Goal: Task Accomplishment & Management: Use online tool/utility

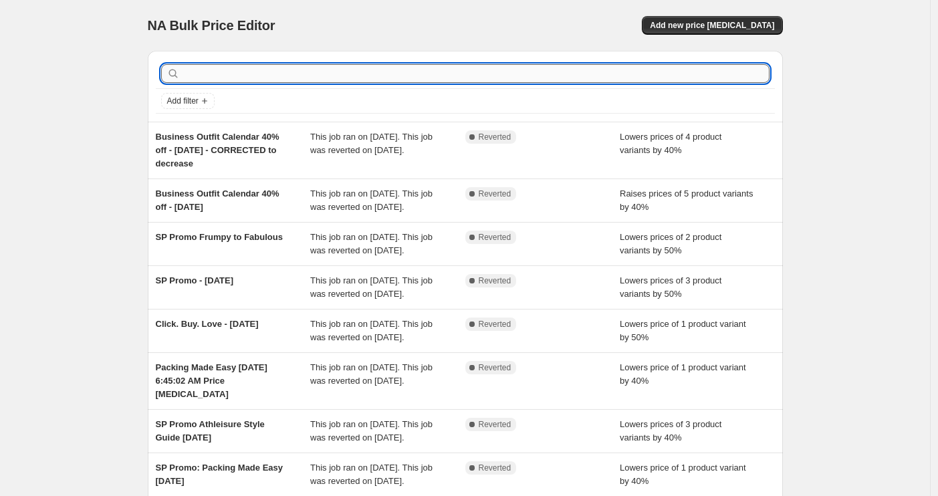
click at [276, 66] on input "text" at bounding box center [476, 73] width 587 height 19
click at [767, 24] on span "Add new price [MEDICAL_DATA]" at bounding box center [712, 25] width 124 height 11
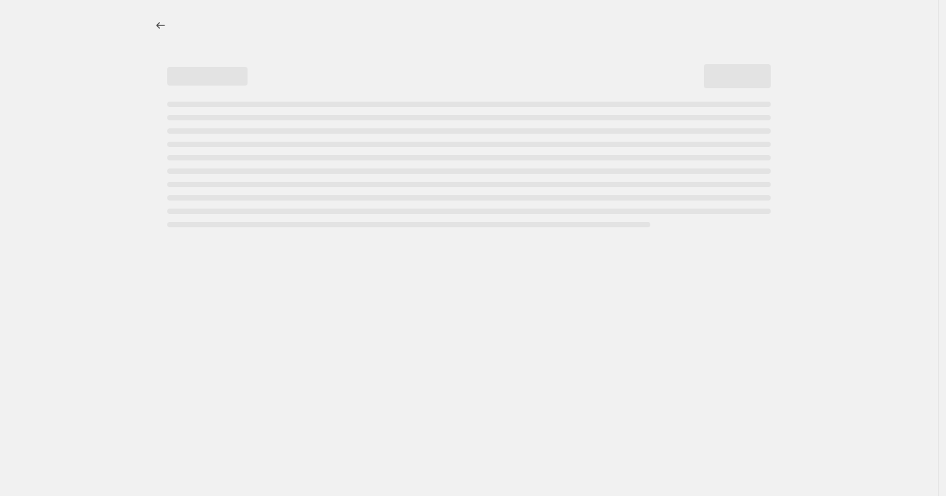
select select "percentage"
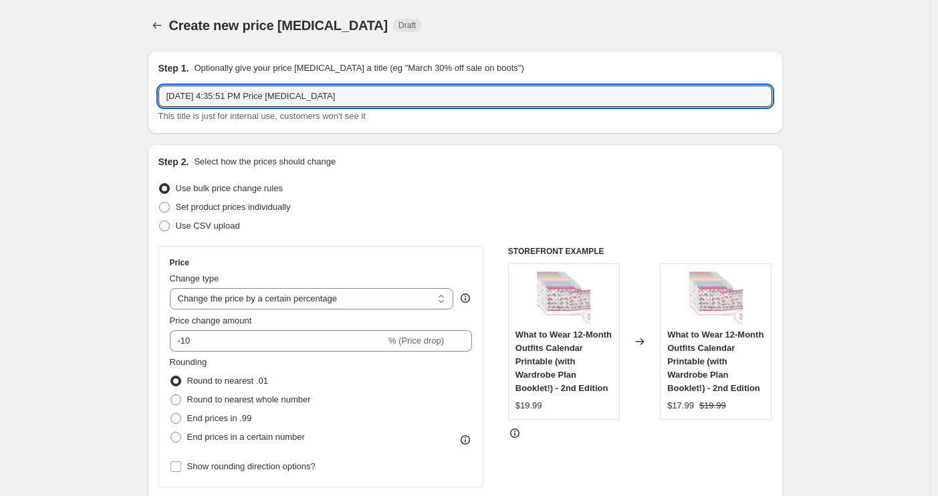
drag, startPoint x: 552, startPoint y: 92, endPoint x: 121, endPoint y: 94, distance: 431.3
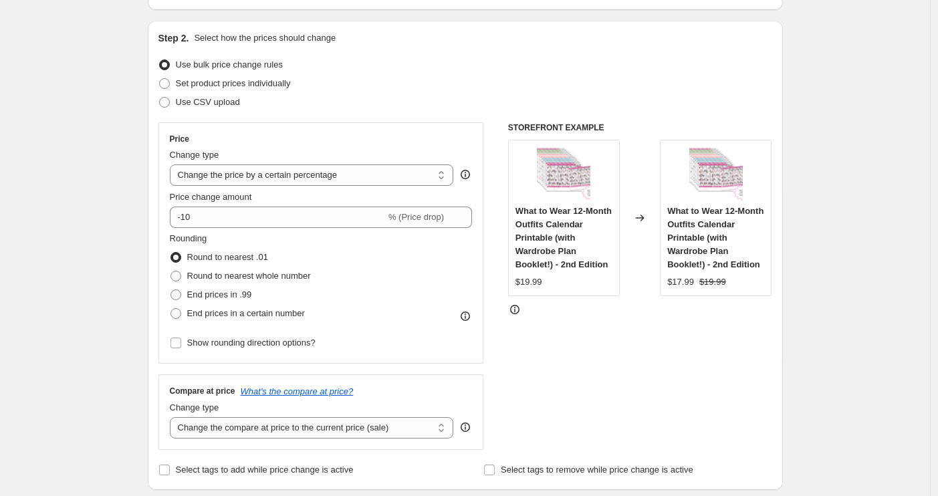
scroll to position [131, 0]
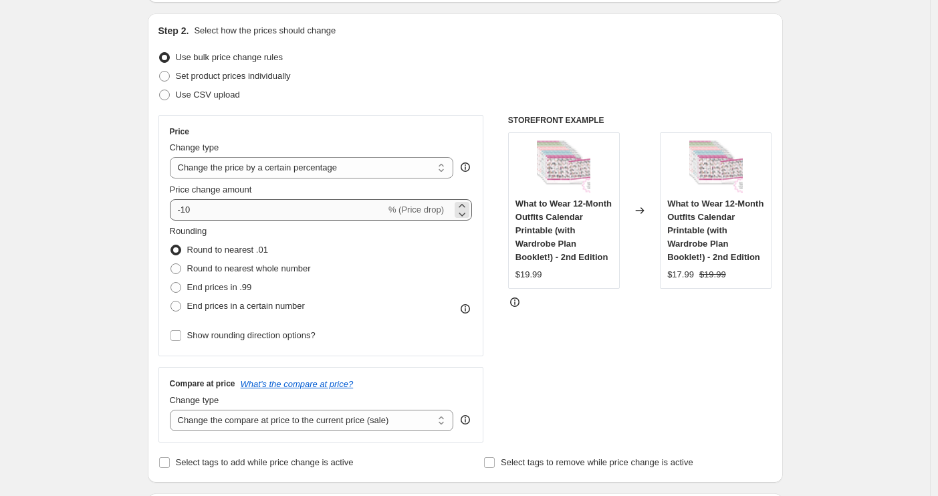
type input "Complete Wardrobe System Price Change - Fall 2025"
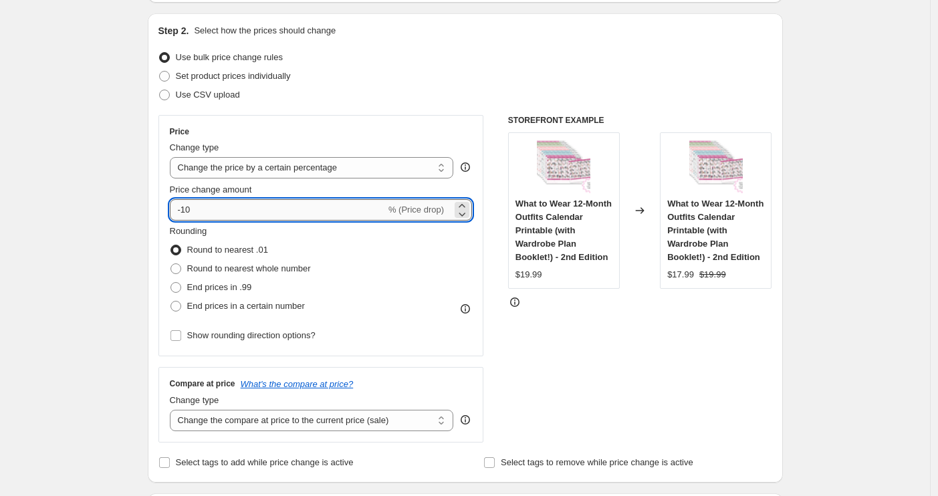
click at [257, 209] on input "-10" at bounding box center [278, 209] width 216 height 21
click at [420, 205] on span "% (Price drop)" at bounding box center [417, 210] width 56 height 10
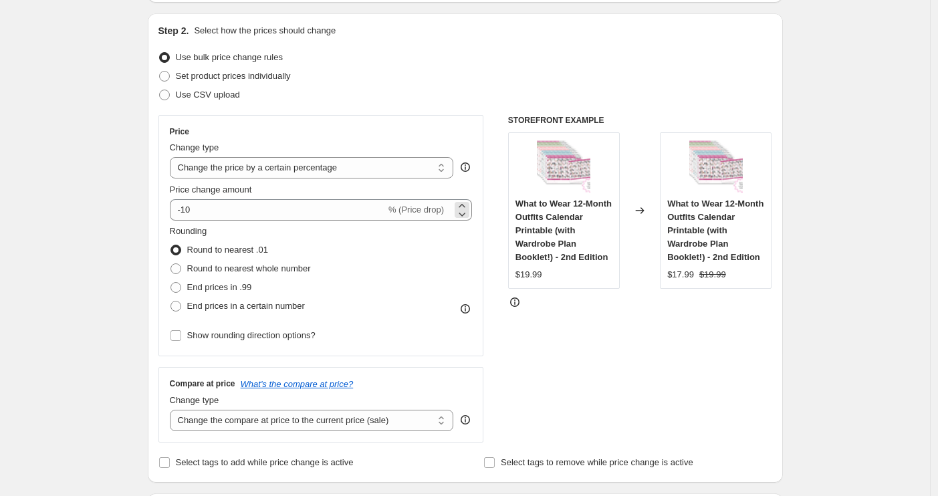
click at [419, 209] on span "% (Price drop)" at bounding box center [417, 210] width 56 height 10
click at [431, 173] on select "Change the price to a certain amount Change the price by a certain amount Chang…" at bounding box center [312, 167] width 284 height 21
select select "by"
click at [173, 157] on select "Change the price to a certain amount Change the price by a certain amount Chang…" at bounding box center [312, 167] width 284 height 21
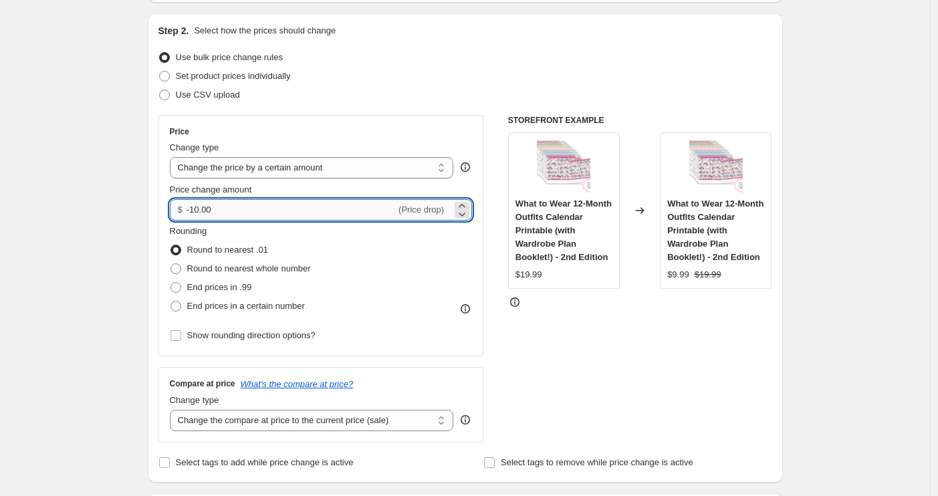
click at [199, 213] on input "-10.00" at bounding box center [291, 209] width 209 height 21
type input "-200.00"
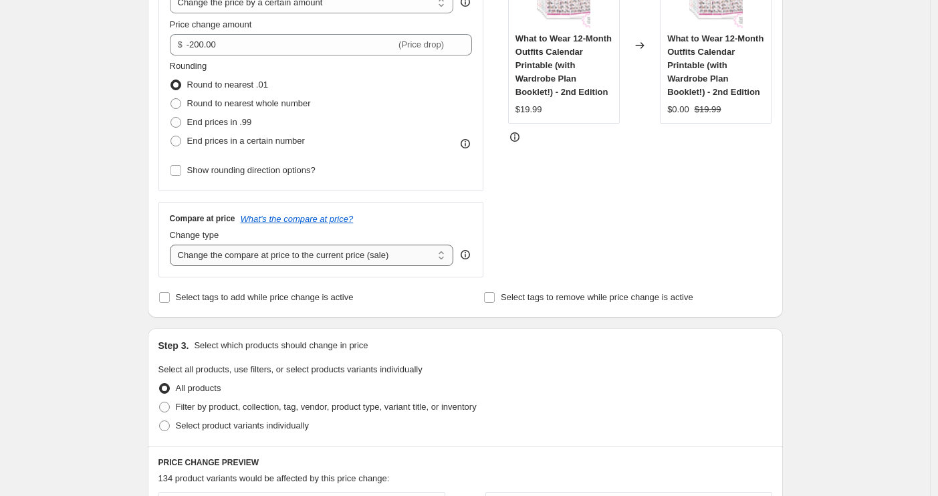
scroll to position [298, 0]
click at [221, 253] on select "Change the compare at price to the current price (sale) Change the compare at p…" at bounding box center [312, 253] width 284 height 21
select select "no_change"
click at [173, 243] on select "Change the compare at price to the current price (sale) Change the compare at p…" at bounding box center [312, 253] width 284 height 21
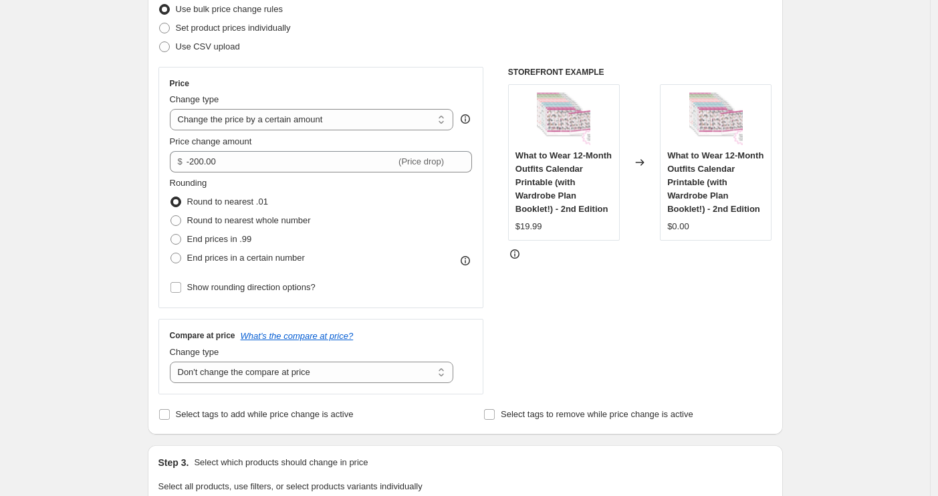
scroll to position [169, 0]
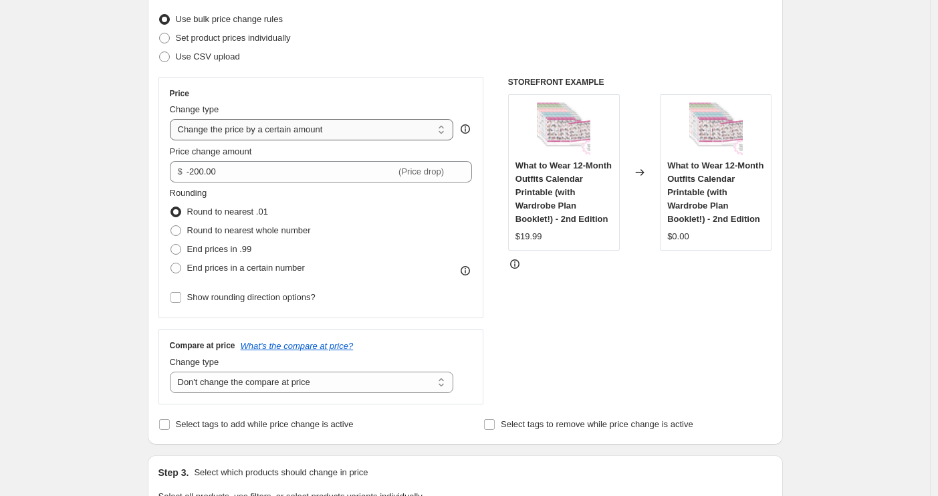
click at [265, 135] on select "Change the price to a certain amount Change the price by a certain amount Chang…" at bounding box center [312, 129] width 284 height 21
select select "bcap"
click at [173, 119] on select "Change the price to a certain amount Change the price by a certain amount Chang…" at bounding box center [312, 129] width 284 height 21
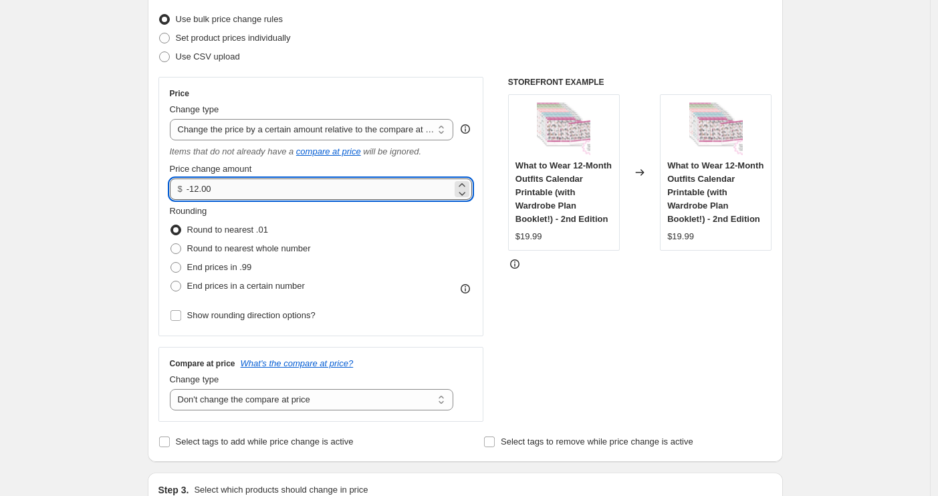
click at [197, 193] on input "-12.00" at bounding box center [319, 189] width 265 height 21
type input "-200.00"
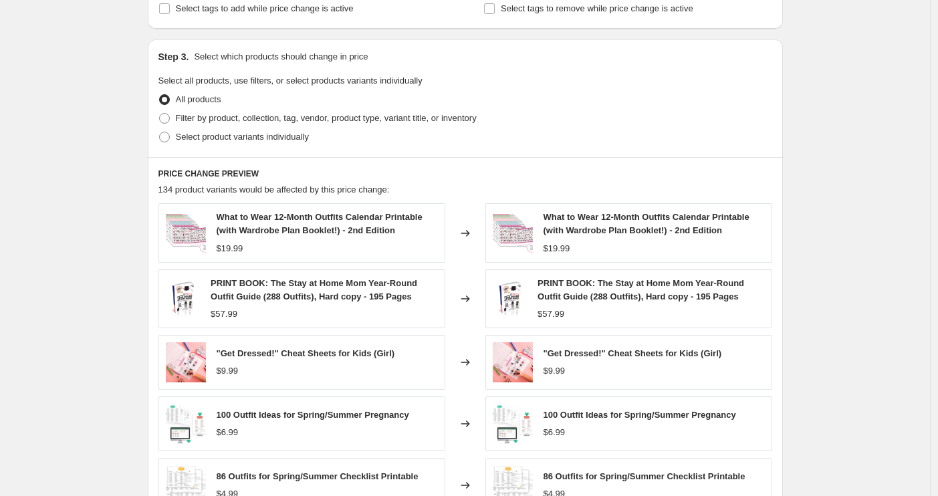
scroll to position [595, 0]
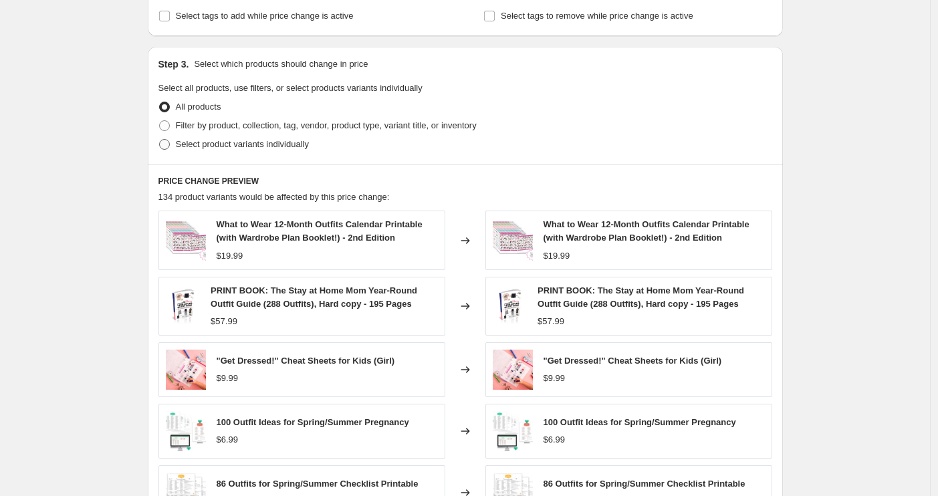
click at [221, 144] on span "Select product variants individually" at bounding box center [242, 144] width 133 height 10
click at [160, 140] on input "Select product variants individually" at bounding box center [159, 139] width 1 height 1
radio input "true"
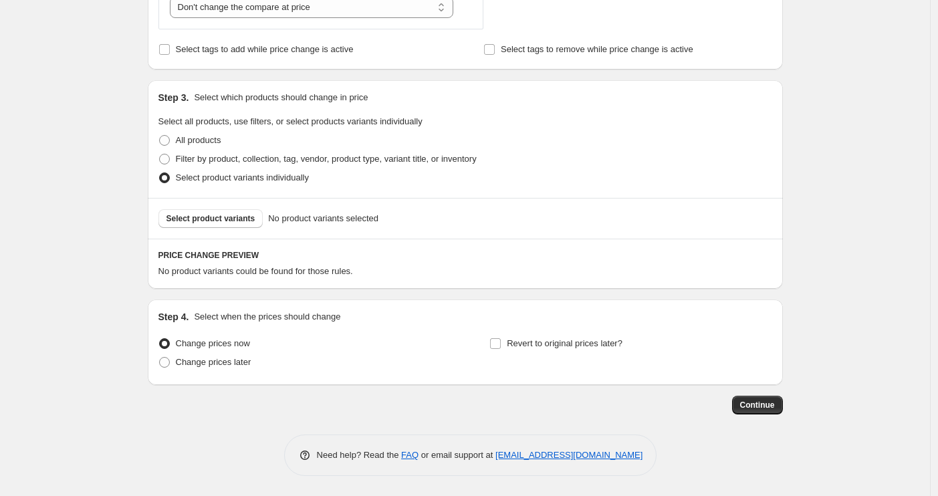
scroll to position [562, 0]
click at [225, 218] on span "Select product variants" at bounding box center [211, 218] width 89 height 11
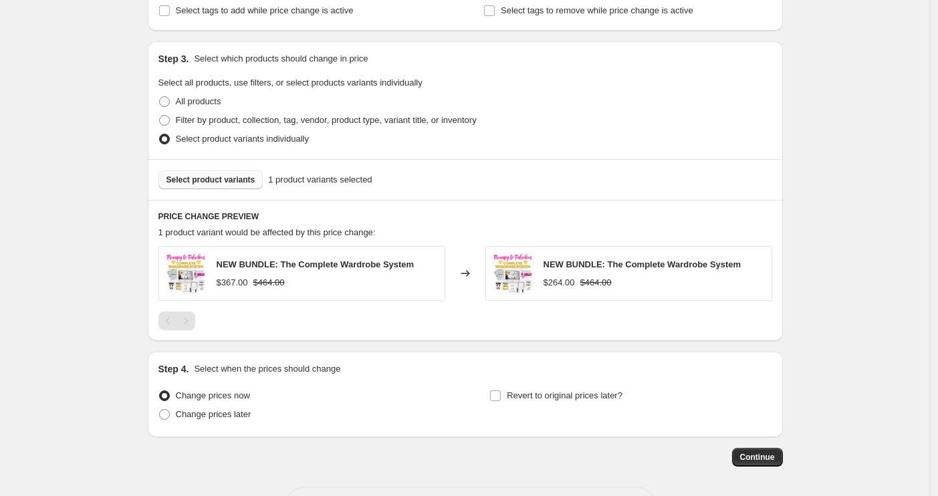
scroll to position [607, 0]
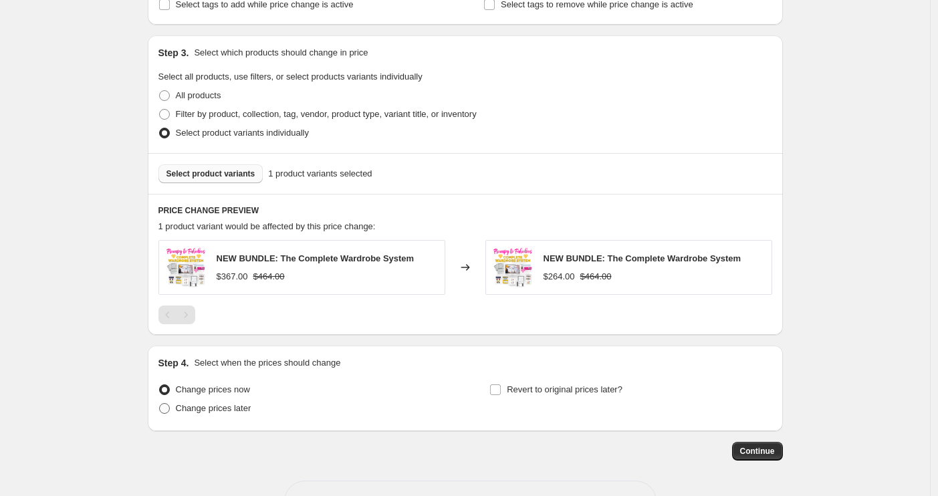
click at [251, 409] on span "Change prices later" at bounding box center [214, 408] width 76 height 10
click at [160, 404] on input "Change prices later" at bounding box center [159, 403] width 1 height 1
radio input "true"
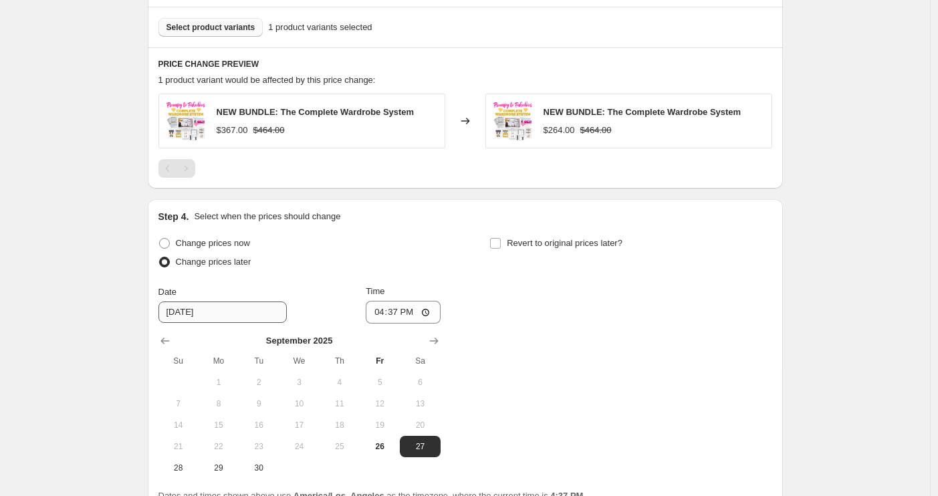
scroll to position [754, 0]
click at [207, 304] on input "[DATE]" at bounding box center [222, 310] width 128 height 21
click at [441, 340] on icon "Show next month, October 2025" at bounding box center [433, 339] width 13 height 13
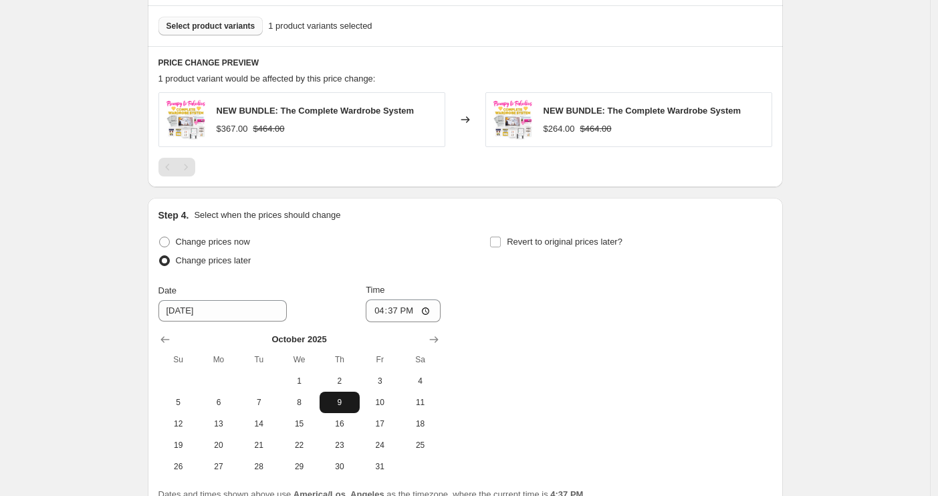
click at [340, 402] on span "9" at bounding box center [339, 402] width 29 height 11
type input "[DATE]"
click at [380, 312] on input "16:37" at bounding box center [403, 311] width 75 height 23
click at [405, 311] on input "21:00" at bounding box center [403, 311] width 75 height 23
click at [382, 313] on input "09:00" at bounding box center [403, 311] width 75 height 23
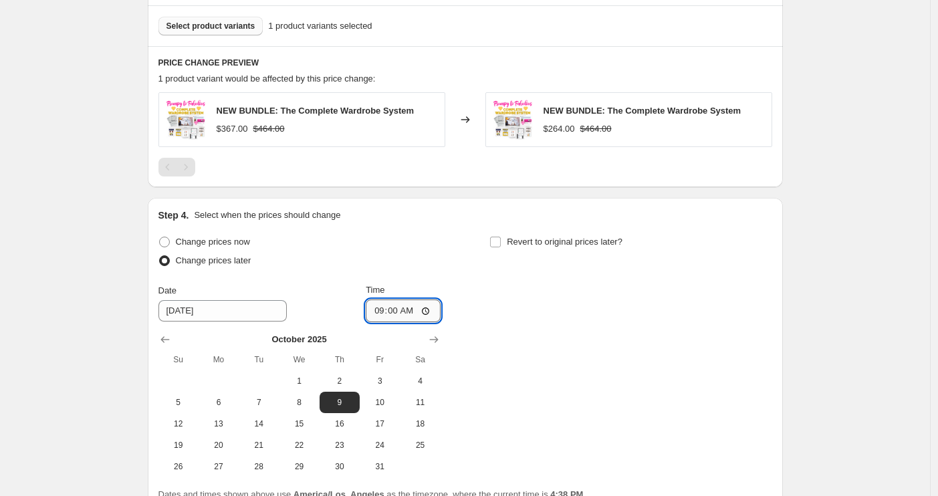
type input "02:00"
click at [589, 243] on span "Revert to original prices later?" at bounding box center [565, 242] width 116 height 10
click at [501, 243] on input "Revert to original prices later?" at bounding box center [495, 242] width 11 height 11
checkbox input "true"
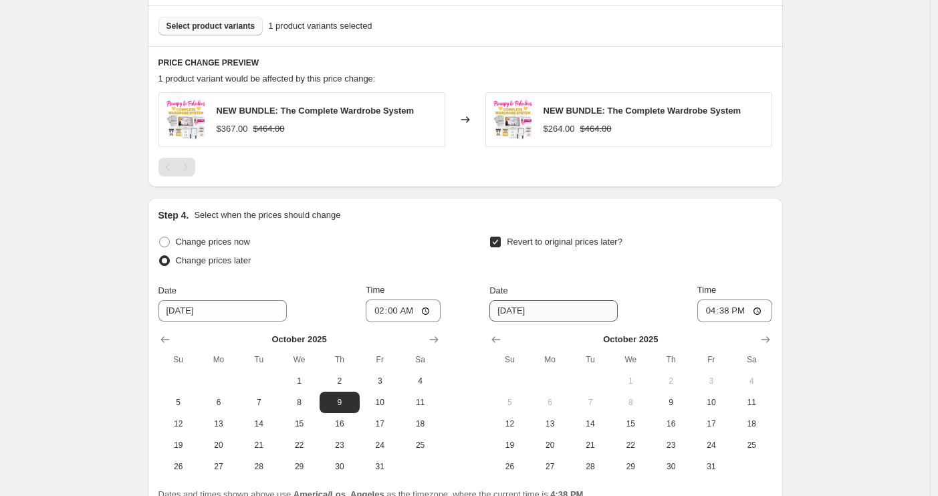
scroll to position [757, 0]
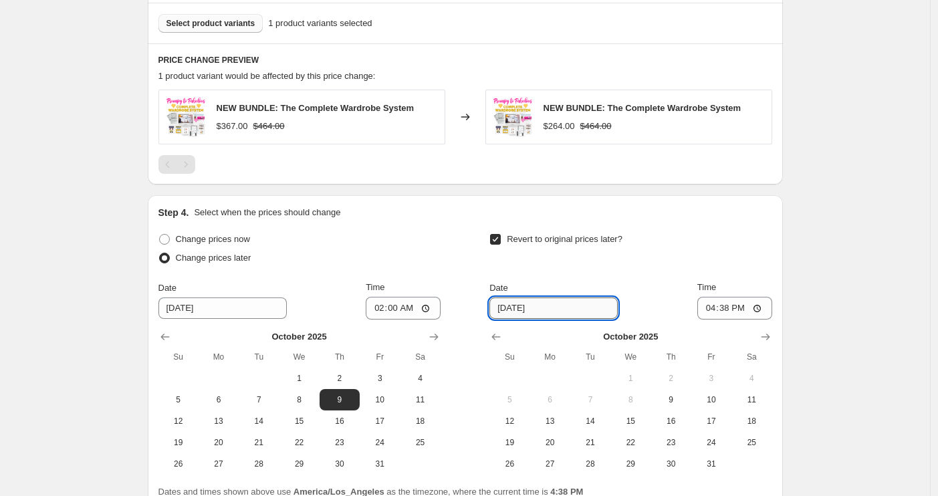
click at [570, 306] on input "[DATE]" at bounding box center [553, 308] width 128 height 21
click at [742, 405] on span "11" at bounding box center [751, 400] width 29 height 11
type input "[DATE]"
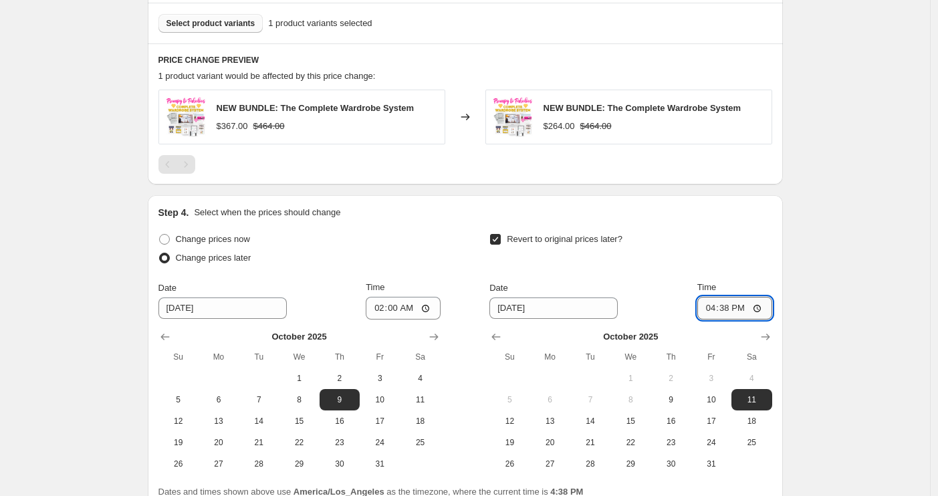
click at [711, 311] on input "16:38" at bounding box center [734, 308] width 75 height 23
click at [714, 310] on input "15:00" at bounding box center [734, 308] width 75 height 23
type input "14:00"
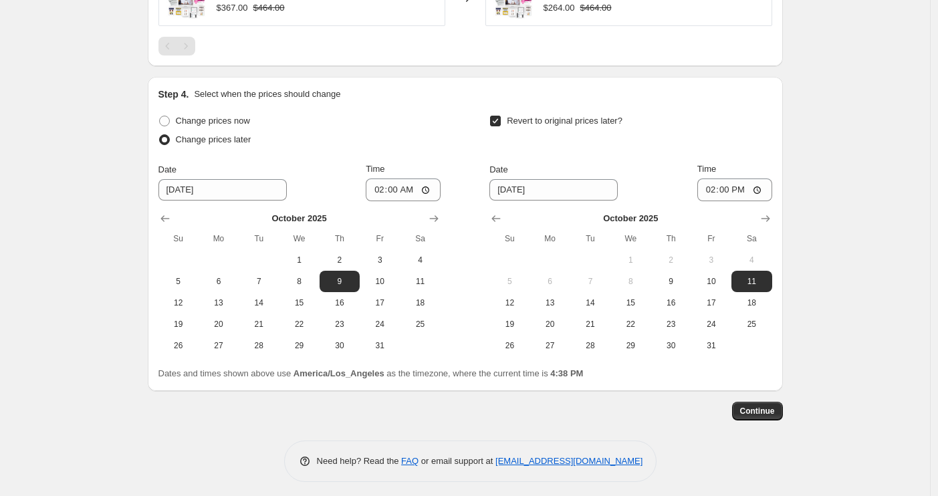
scroll to position [879, 0]
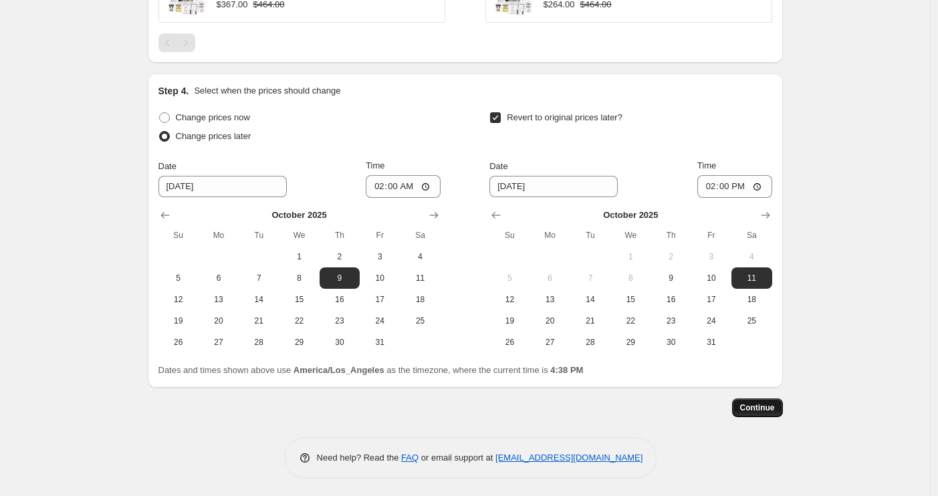
click at [768, 407] on span "Continue" at bounding box center [757, 408] width 35 height 11
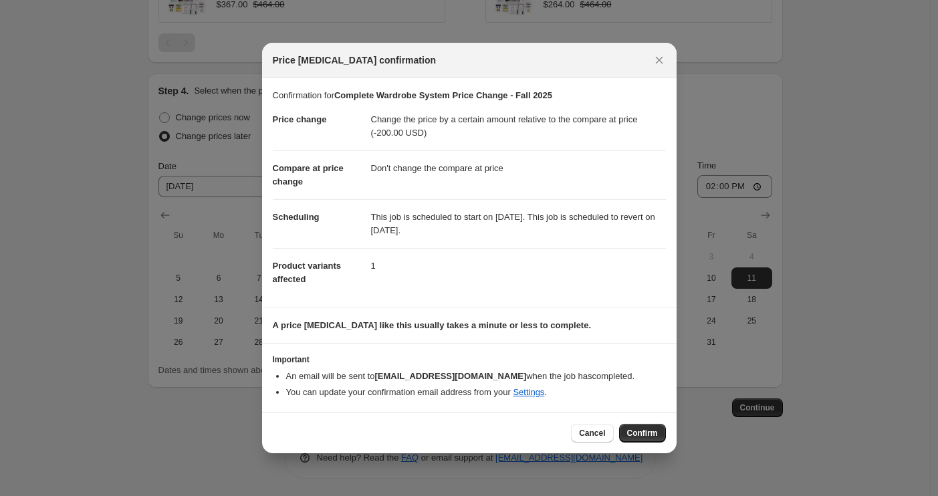
click at [632, 432] on span "Confirm" at bounding box center [642, 433] width 31 height 11
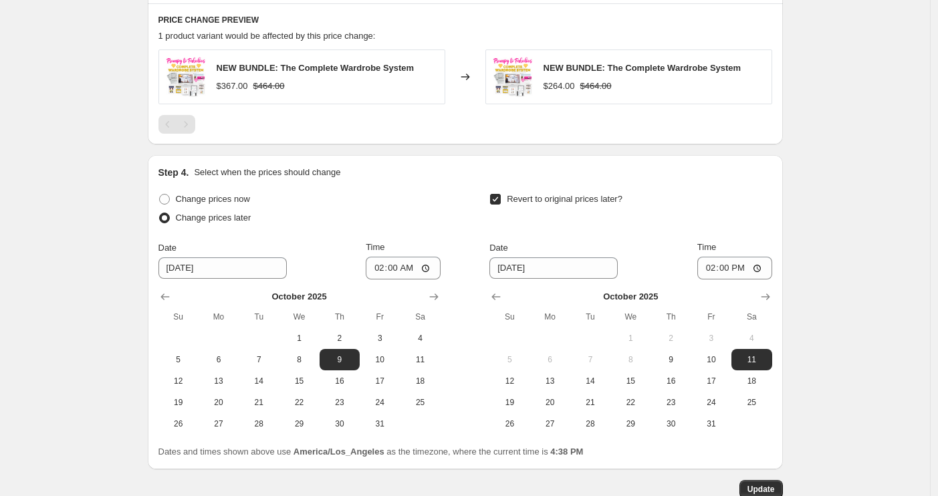
scroll to position [887, 0]
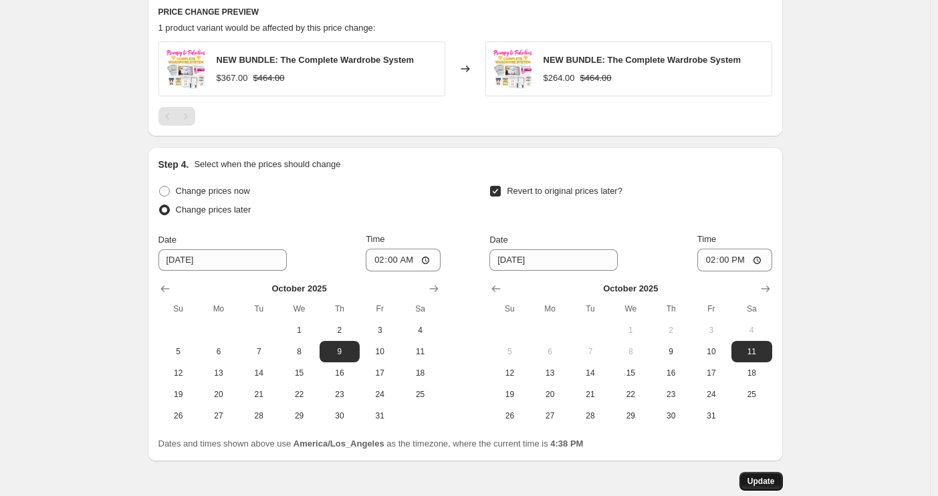
click at [763, 479] on span "Update" at bounding box center [761, 481] width 27 height 11
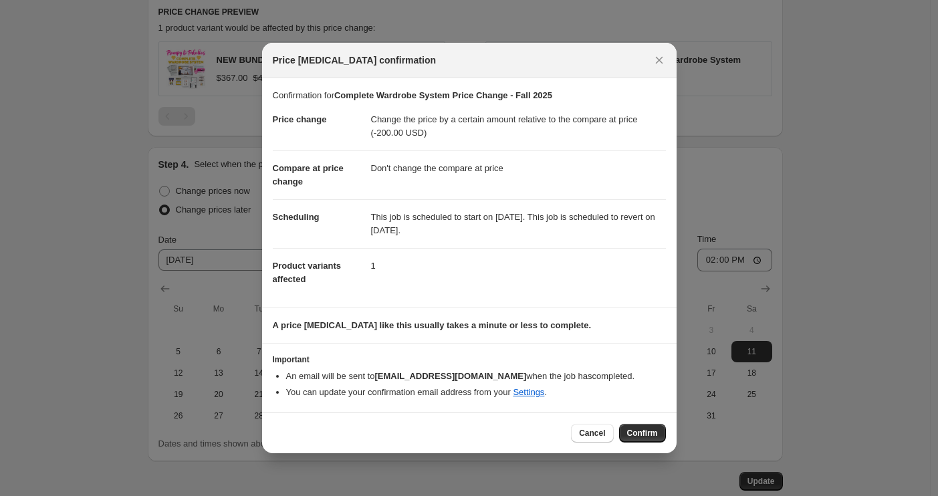
click at [645, 430] on span "Confirm" at bounding box center [642, 433] width 31 height 11
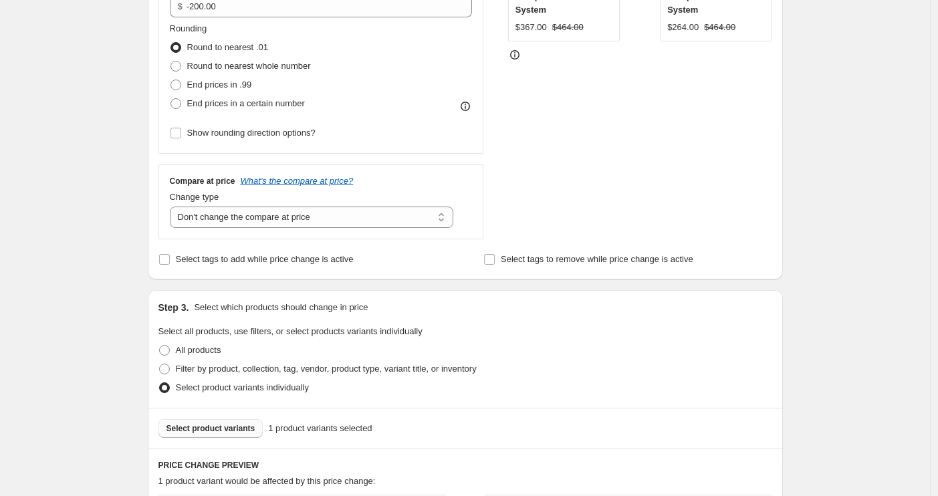
scroll to position [432, 0]
